Goal: Communication & Community: Answer question/provide support

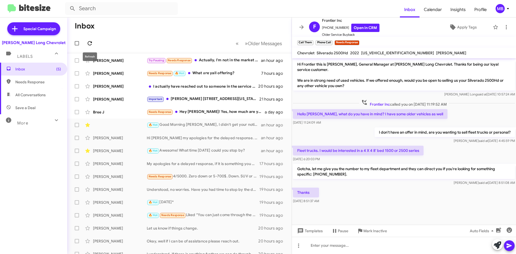
click at [88, 43] on icon at bounding box center [89, 43] width 6 height 6
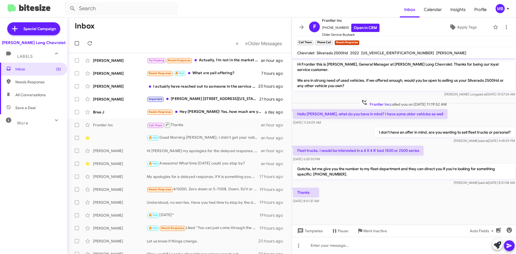
click at [26, 82] on span "Needs Response" at bounding box center [38, 81] width 46 height 5
type input "in:needs-response"
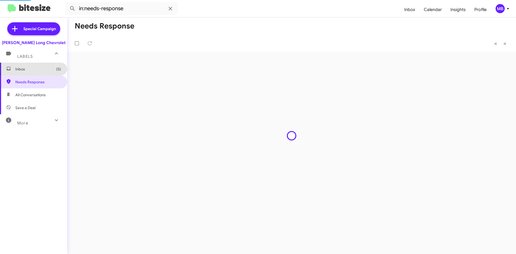
click at [33, 69] on span "Inbox (5)" at bounding box center [38, 68] width 46 height 5
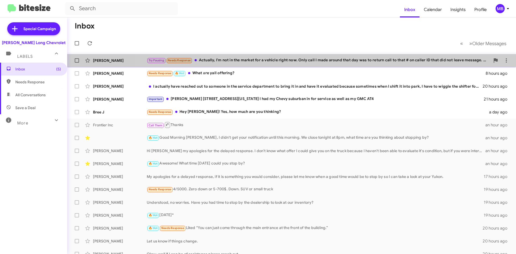
click at [349, 63] on div "Try Pausing Needs Response Actually, I'm not in the market for a vehicle right …" at bounding box center [318, 60] width 343 height 6
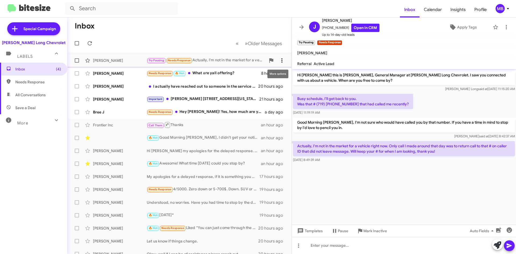
click at [280, 61] on icon at bounding box center [282, 60] width 6 height 6
click at [271, 89] on span "[PERSON_NAME] as responded" at bounding box center [251, 87] width 55 height 13
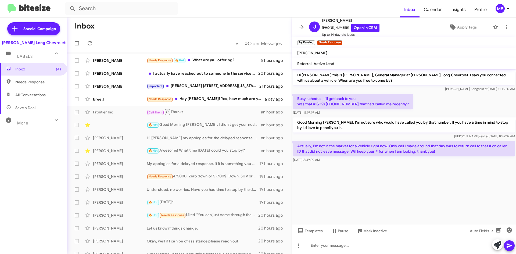
click at [33, 81] on span "Needs Response" at bounding box center [38, 81] width 46 height 5
type input "in:needs-response"
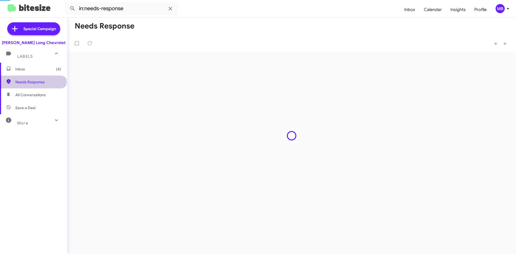
click at [39, 69] on span "Inbox (4)" at bounding box center [38, 68] width 46 height 5
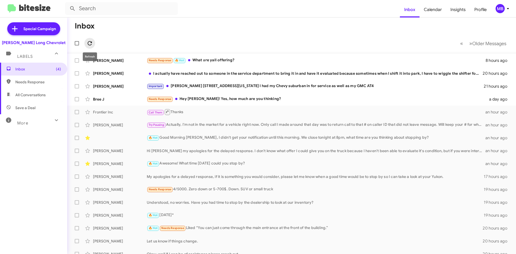
click at [89, 43] on icon at bounding box center [89, 43] width 6 height 6
click at [90, 40] on icon at bounding box center [89, 43] width 6 height 6
click at [286, 100] on div "Needs Response Hey [PERSON_NAME]! Yes, how much are you thinking?" at bounding box center [318, 99] width 343 height 6
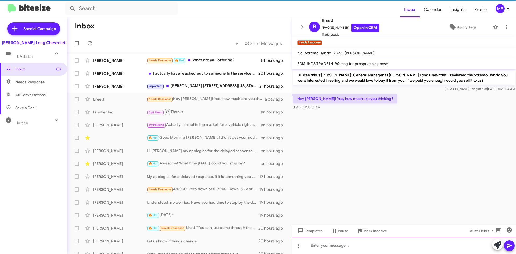
click at [408, 240] on div at bounding box center [404, 245] width 224 height 17
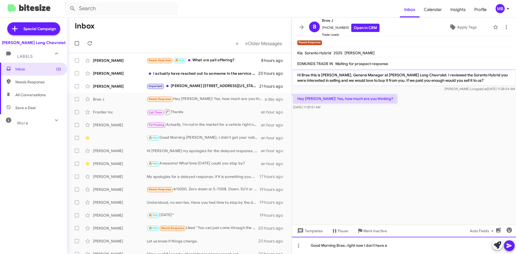
click at [415, 250] on div "Good Morning Bree, right now I don't have a" at bounding box center [404, 245] width 224 height 17
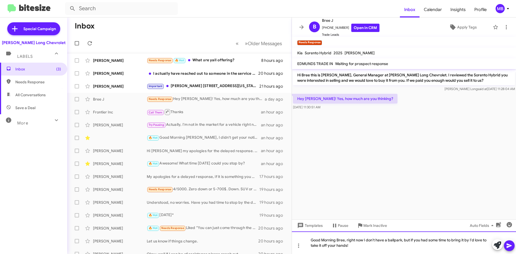
click at [471, 239] on div "Good Morning Bree, right now I don't have a ballpark, but if you had some time …" at bounding box center [404, 242] width 224 height 23
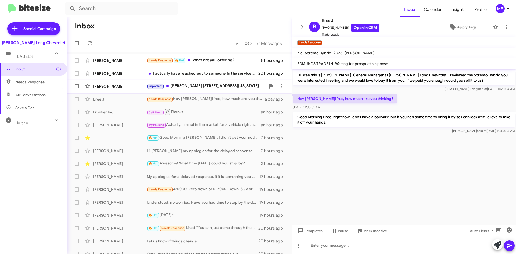
click at [232, 85] on div "Important [PERSON_NAME] [STREET_ADDRESS][US_STATE] I had my Chevy suburban in f…" at bounding box center [206, 86] width 119 height 6
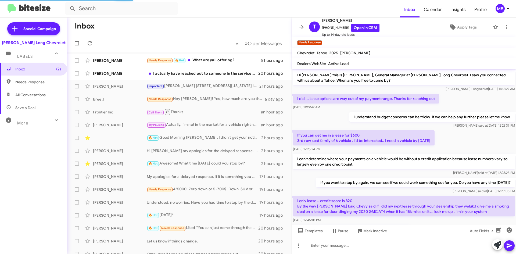
scroll to position [50, 0]
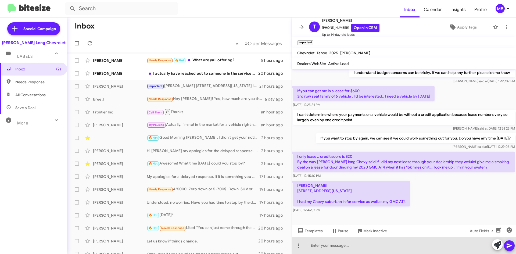
click at [350, 243] on div at bounding box center [404, 245] width 224 height 17
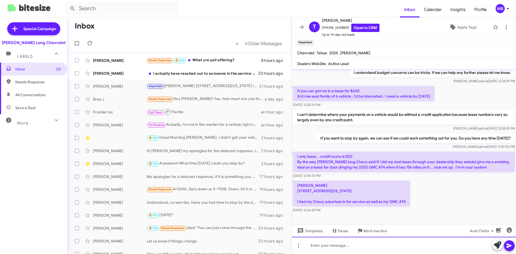
click at [374, 244] on div at bounding box center [404, 245] width 224 height 17
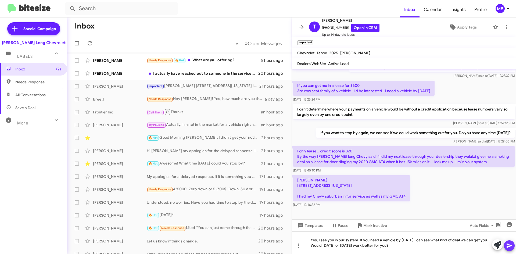
click at [509, 243] on icon at bounding box center [509, 245] width 6 height 6
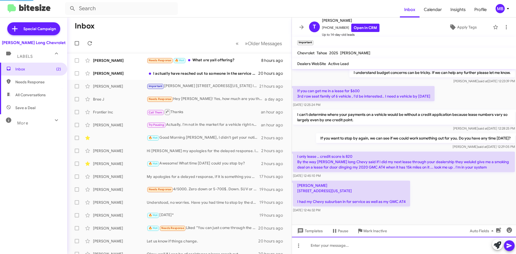
scroll to position [0, 0]
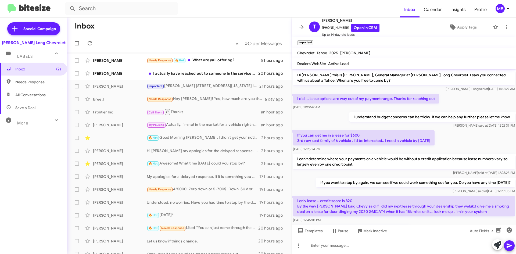
click at [41, 80] on span "Needs Response" at bounding box center [38, 81] width 46 height 5
type input "in:needs-response"
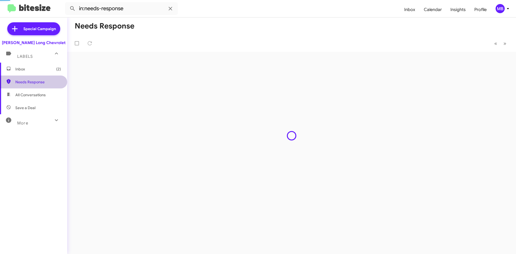
click at [42, 68] on span "Inbox (2)" at bounding box center [38, 68] width 46 height 5
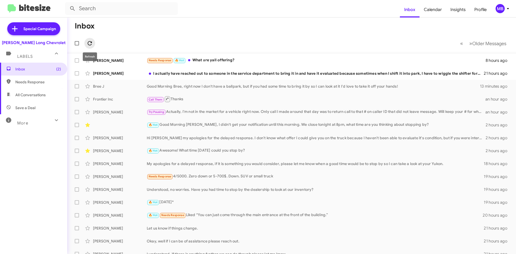
click at [92, 42] on icon at bounding box center [89, 43] width 6 height 6
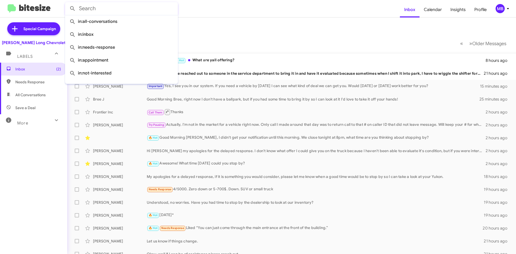
click at [152, 12] on input "text" at bounding box center [121, 8] width 113 height 13
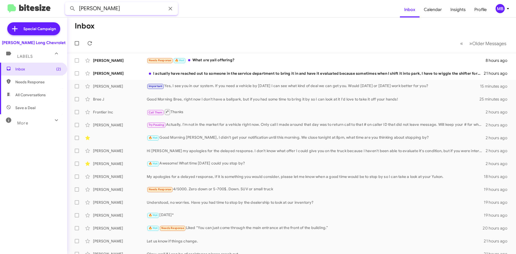
click at [67, 3] on button at bounding box center [72, 8] width 11 height 11
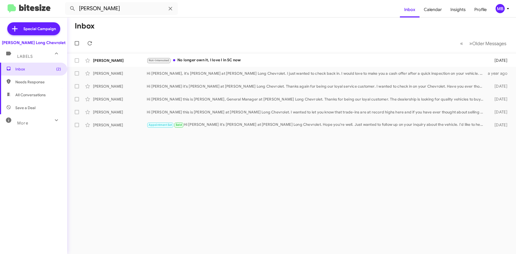
click at [32, 93] on span "All Conversations" at bounding box center [30, 94] width 30 height 5
type input "in:all-conversations"
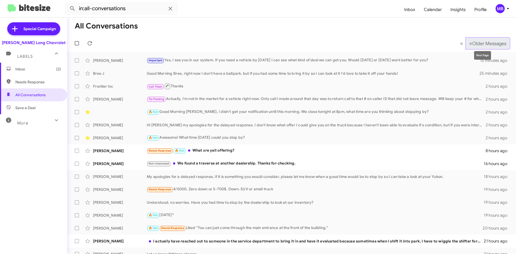
click at [469, 43] on span "»" at bounding box center [470, 43] width 3 height 7
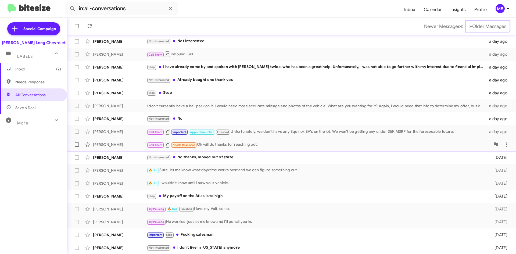
scroll to position [58, 0]
click at [472, 27] on span "Older Messages" at bounding box center [489, 26] width 34 height 6
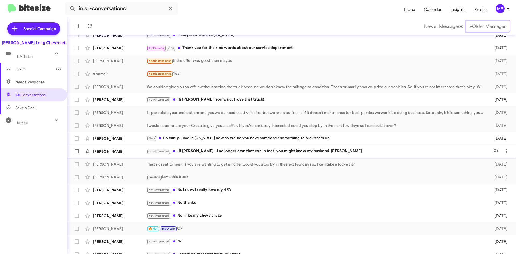
scroll to position [58, 0]
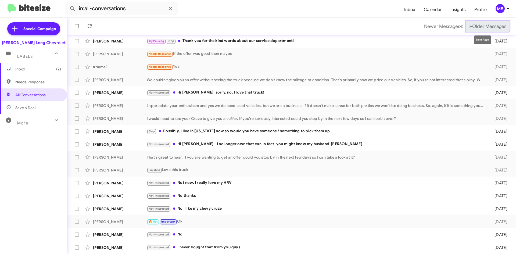
click at [489, 24] on span "Older Messages" at bounding box center [489, 26] width 34 height 6
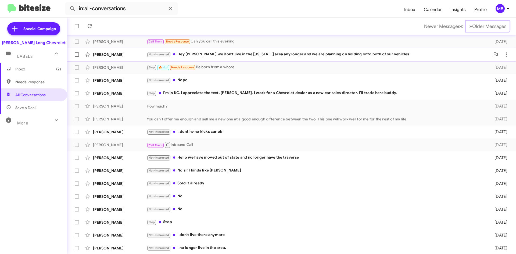
scroll to position [58, 0]
click at [479, 24] on span "Older Messages" at bounding box center [489, 26] width 34 height 6
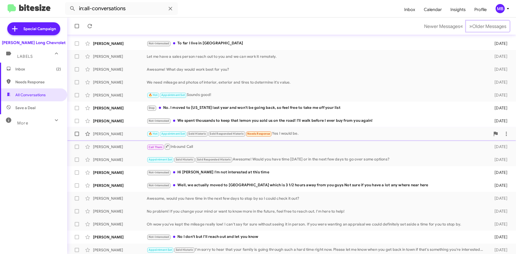
scroll to position [58, 0]
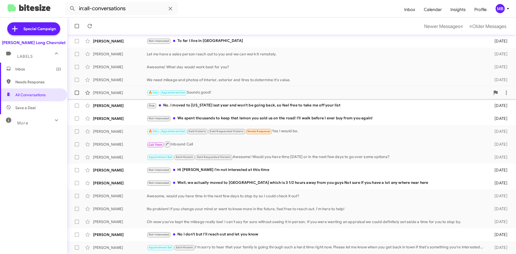
click at [125, 95] on div "[PERSON_NAME]" at bounding box center [120, 92] width 54 height 5
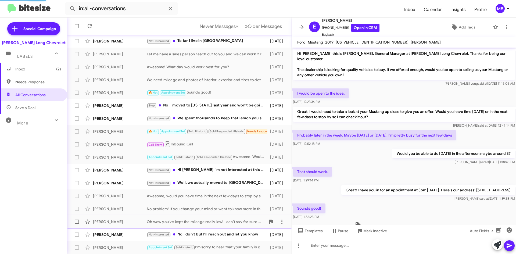
scroll to position [13, 0]
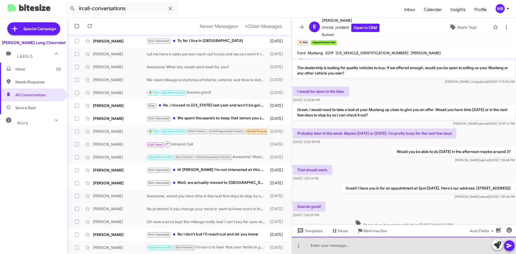
click at [379, 244] on div at bounding box center [404, 245] width 224 height 17
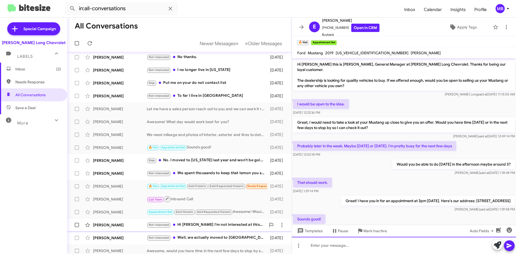
scroll to position [0, 0]
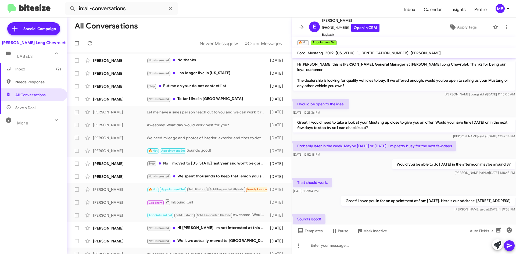
click at [41, 70] on span "Inbox (2)" at bounding box center [38, 68] width 46 height 5
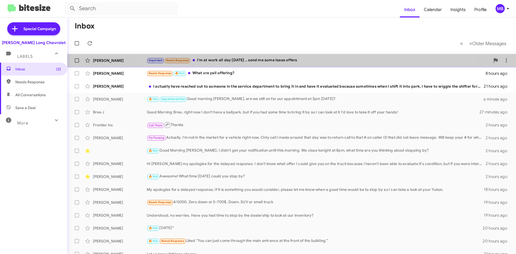
click at [306, 59] on div "Important Needs Response I'm at work all day [DATE] .. send me some lease offers" at bounding box center [318, 60] width 343 height 6
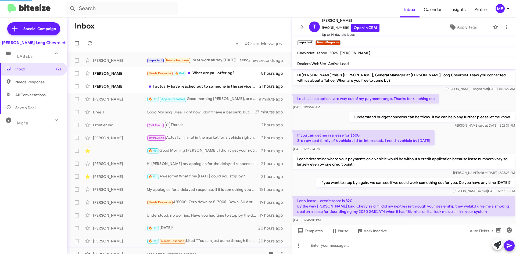
scroll to position [84, 0]
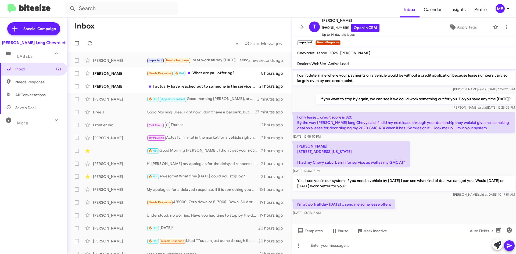
click at [321, 245] on div at bounding box center [404, 245] width 224 height 17
click at [313, 243] on div "You can look online and let me know what SUV you'd be interested in leasing," at bounding box center [404, 245] width 224 height 17
click at [313, 245] on div "YI'd be happy to help, you can look online and let me know what SUV you'd be in…" at bounding box center [404, 245] width 224 height 17
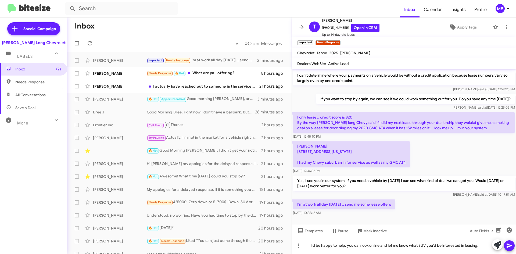
click at [510, 245] on icon at bounding box center [509, 245] width 6 height 6
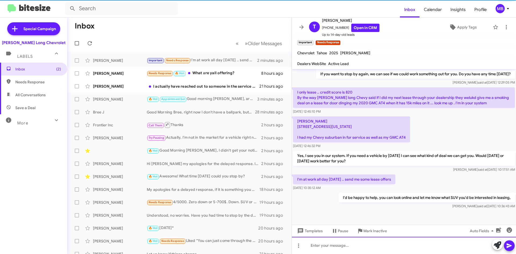
scroll to position [114, 0]
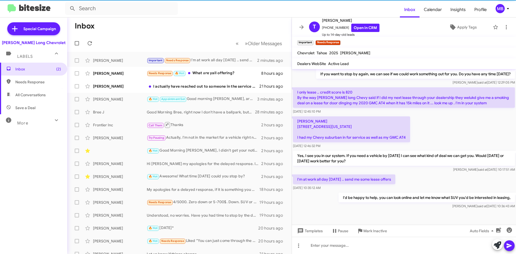
click at [22, 81] on span "Needs Response" at bounding box center [38, 81] width 46 height 5
type input "in:needs-response"
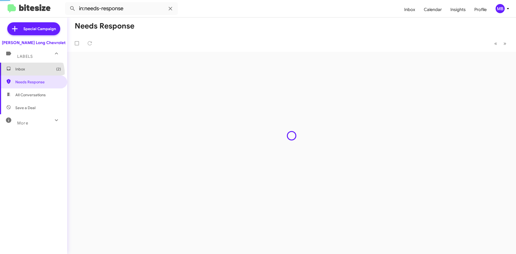
click at [25, 74] on span "Inbox (2)" at bounding box center [33, 69] width 67 height 13
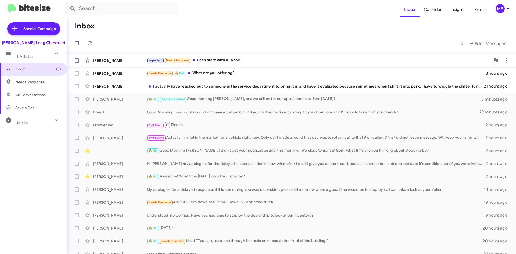
click at [263, 57] on div "[PERSON_NAME] Important Needs Response Let's start with a Tahoe a few seconds a…" at bounding box center [291, 60] width 440 height 11
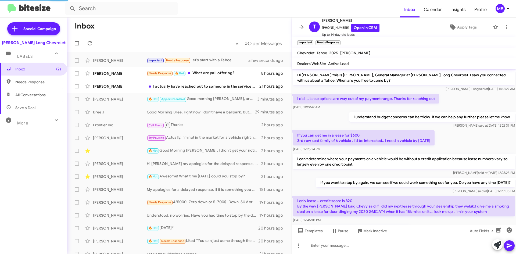
scroll to position [123, 0]
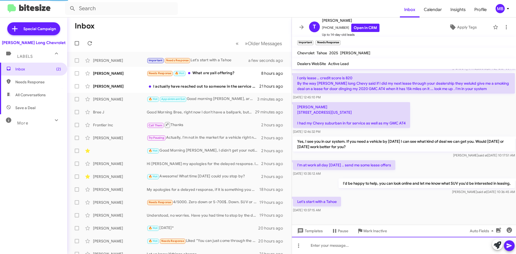
click at [362, 242] on div at bounding box center [404, 245] width 224 height 17
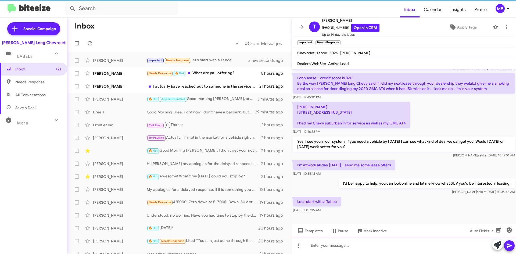
paste div
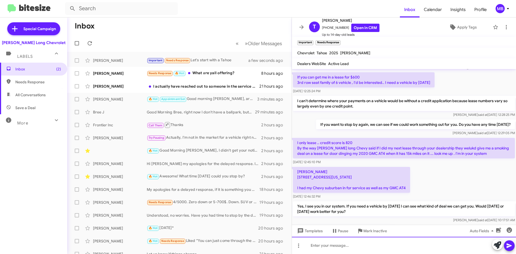
scroll to position [153, 0]
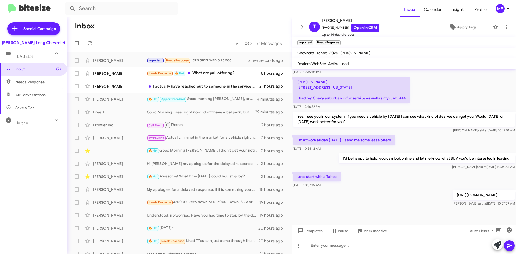
click at [384, 249] on div at bounding box center [404, 245] width 224 height 17
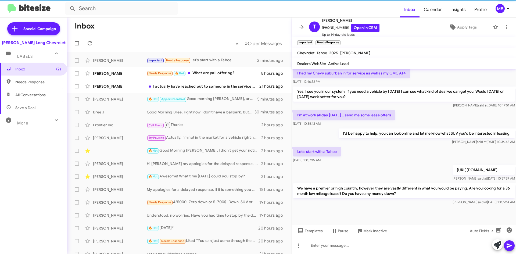
scroll to position [178, 0]
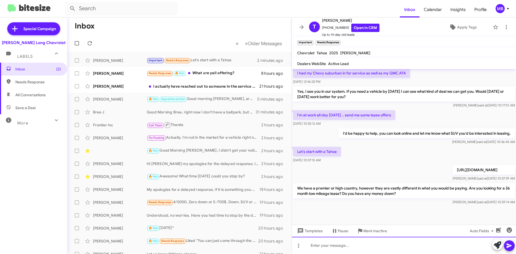
click at [349, 247] on div at bounding box center [404, 245] width 224 height 17
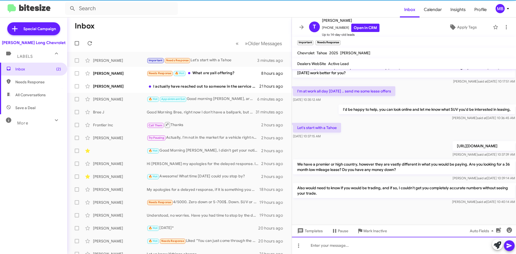
scroll to position [203, 0]
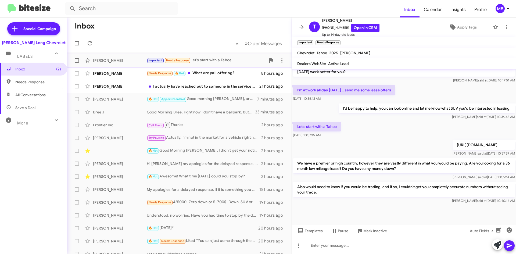
click at [200, 59] on div "[PERSON_NAME] Important Needs Response Let's start with a Tahoe 4 minutes ago" at bounding box center [179, 60] width 216 height 11
drag, startPoint x: 91, startPoint y: 43, endPoint x: 89, endPoint y: 45, distance: 3.6
click at [89, 45] on icon at bounding box center [89, 43] width 6 height 6
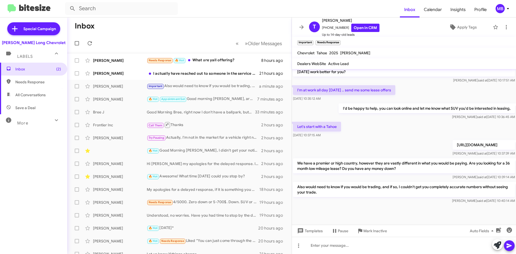
click at [26, 81] on span "Needs Response" at bounding box center [38, 81] width 46 height 5
type input "in:needs-response"
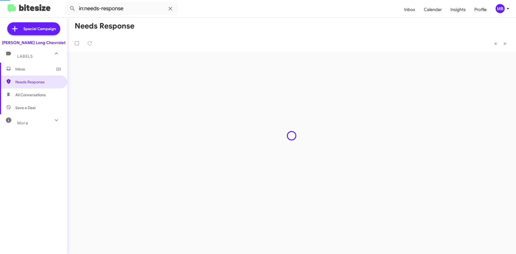
click at [31, 70] on span "Inbox (2)" at bounding box center [38, 68] width 46 height 5
